Goal: Check status

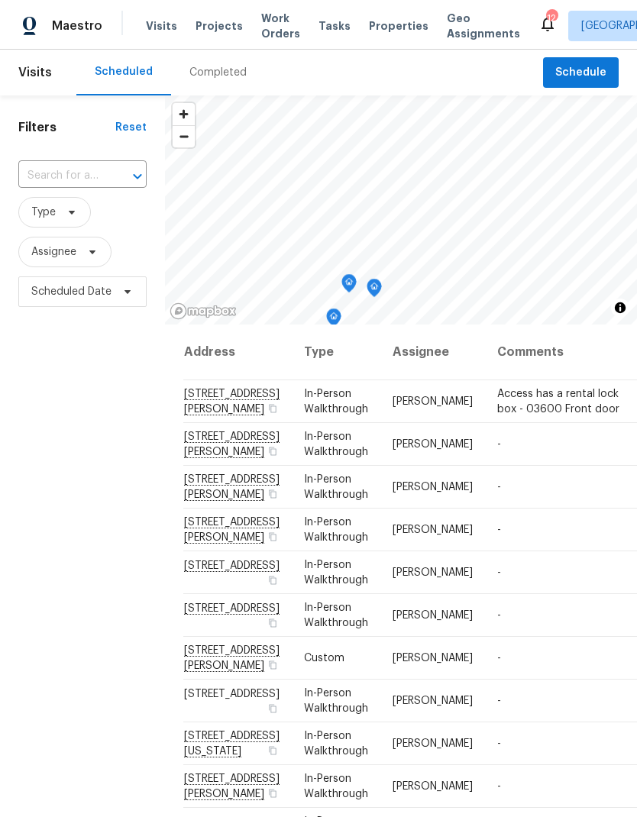
scroll to position [741, 10]
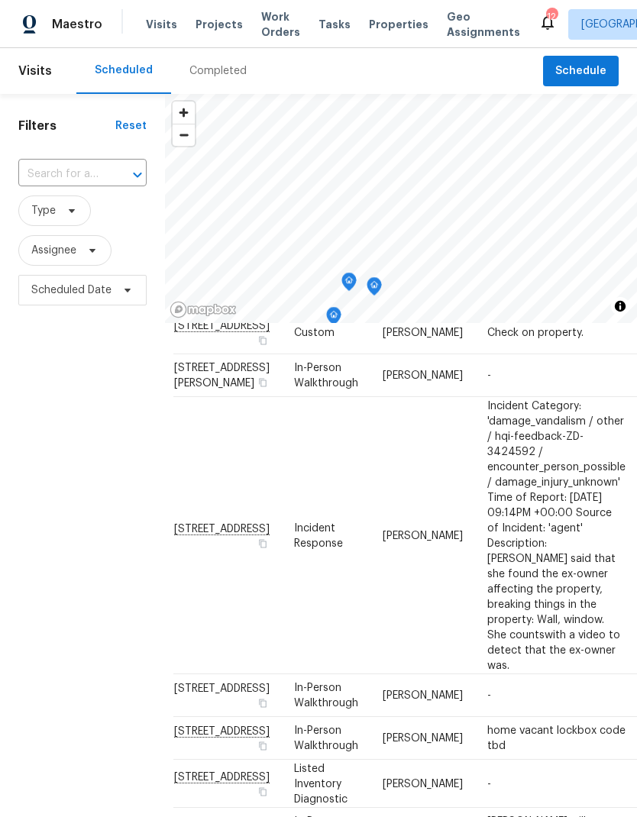
click at [219, 27] on span "Projects" at bounding box center [218, 24] width 47 height 15
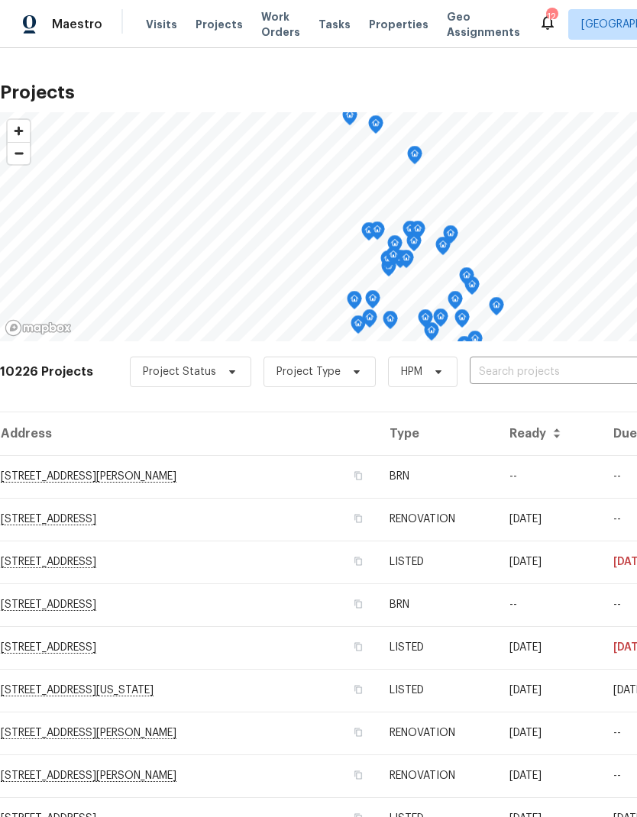
click at [519, 370] on input "text" at bounding box center [557, 372] width 175 height 24
type input "4658"
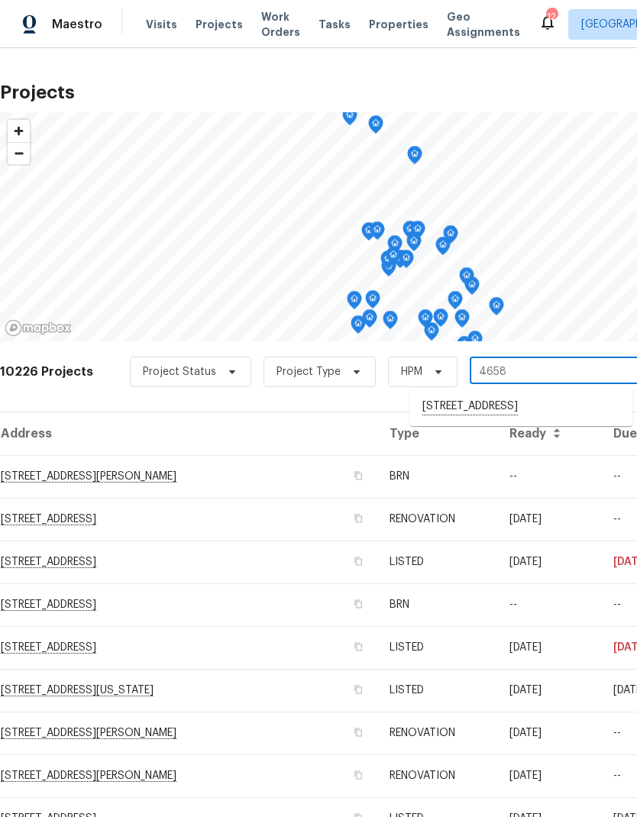
click at [530, 408] on li "[STREET_ADDRESS]" at bounding box center [521, 407] width 222 height 26
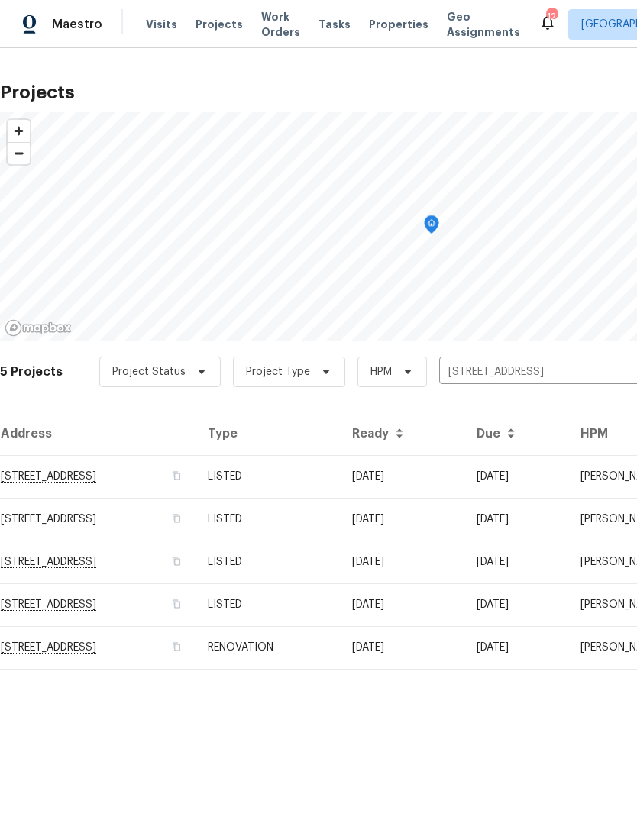
click at [340, 643] on td "RENOVATION" at bounding box center [267, 647] width 144 height 43
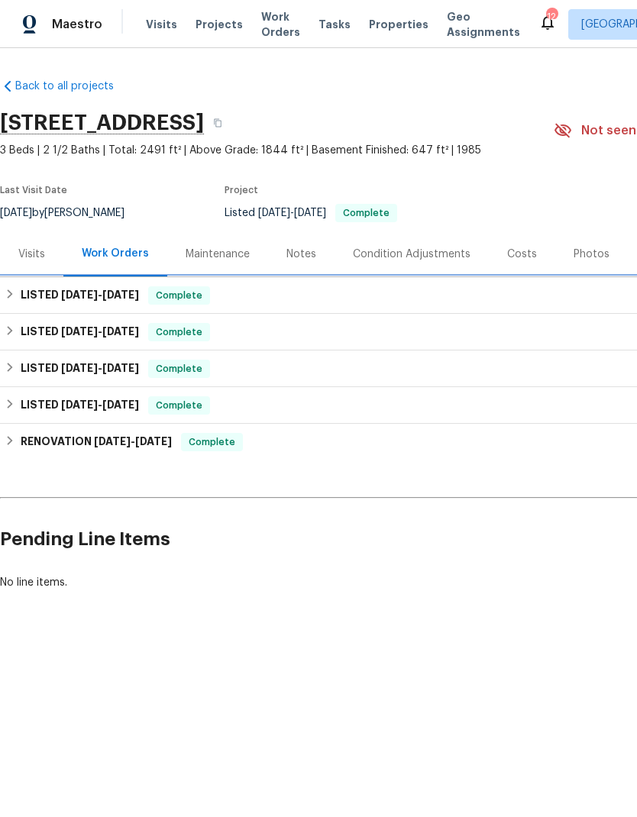
click at [24, 291] on h6 "LISTED [DATE] - [DATE]" at bounding box center [80, 295] width 118 height 18
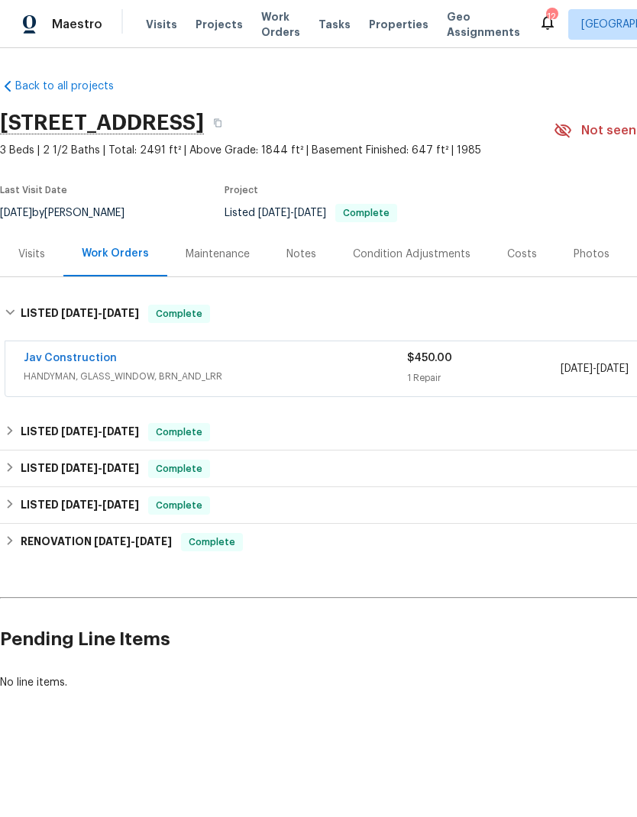
click at [73, 363] on link "Jav Construction" at bounding box center [70, 358] width 93 height 11
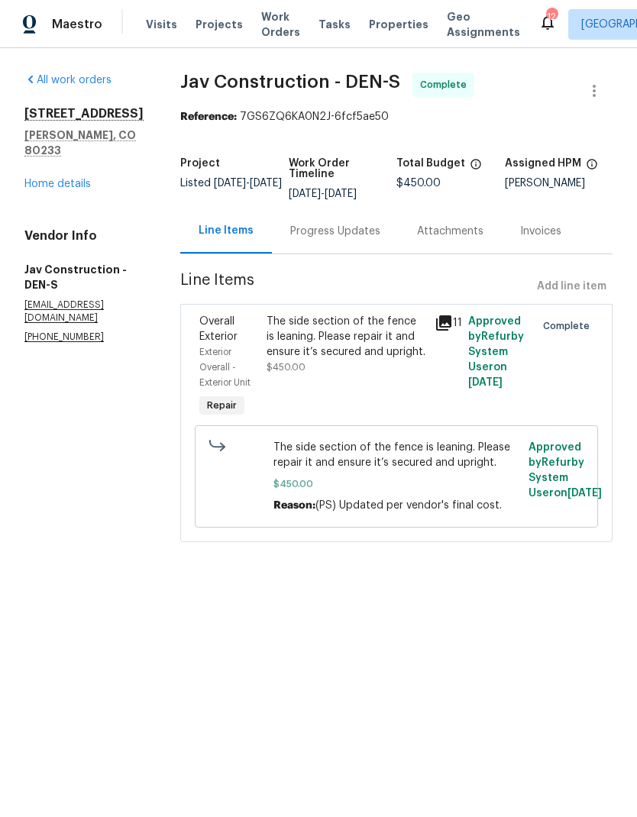
click at [441, 321] on icon at bounding box center [443, 322] width 15 height 15
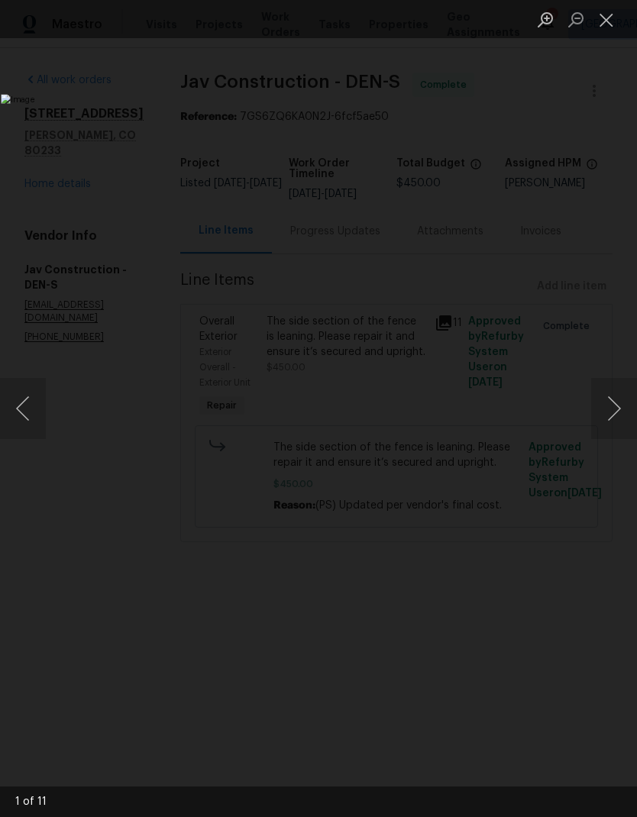
click at [609, 405] on button "Next image" at bounding box center [614, 408] width 46 height 61
click at [594, 410] on button "Next image" at bounding box center [614, 408] width 46 height 61
click at [593, 411] on button "Next image" at bounding box center [614, 408] width 46 height 61
click at [603, 412] on button "Next image" at bounding box center [614, 408] width 46 height 61
click at [599, 412] on button "Next image" at bounding box center [614, 408] width 46 height 61
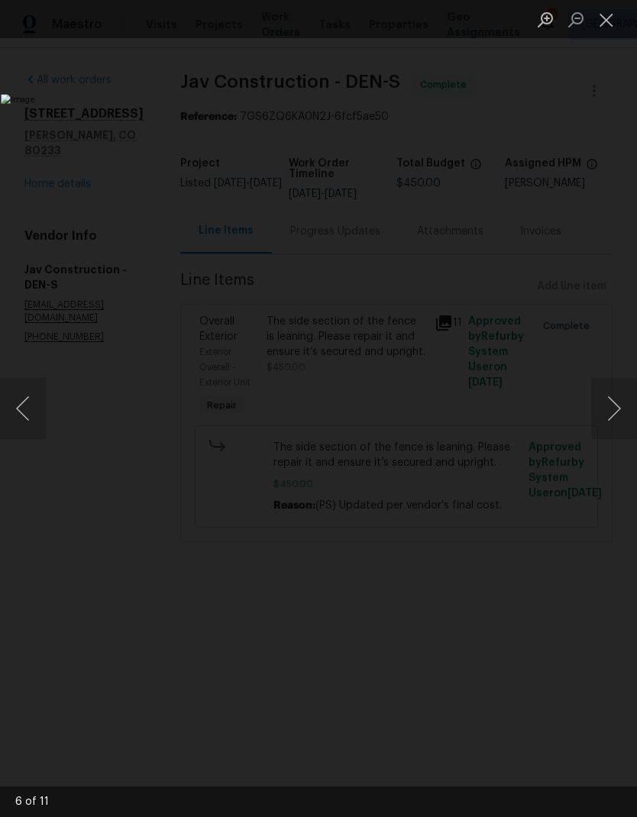
click at [596, 417] on button "Next image" at bounding box center [614, 408] width 46 height 61
click at [592, 419] on button "Next image" at bounding box center [614, 408] width 46 height 61
click at [601, 419] on button "Next image" at bounding box center [614, 408] width 46 height 61
click at [594, 412] on button "Next image" at bounding box center [614, 408] width 46 height 61
click at [601, 25] on button "Close lightbox" at bounding box center [606, 19] width 31 height 27
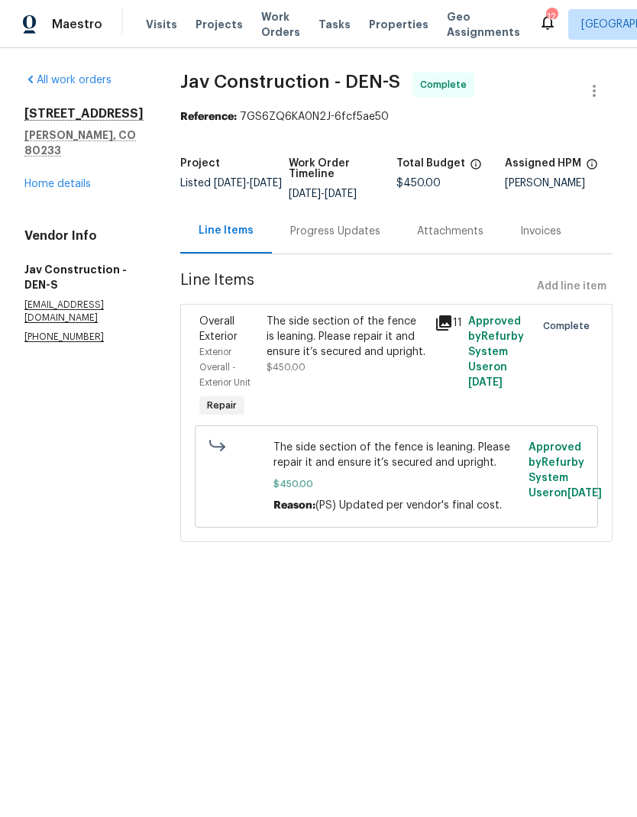
click at [66, 179] on link "Home details" at bounding box center [57, 184] width 66 height 11
